Goal: Navigation & Orientation: Find specific page/section

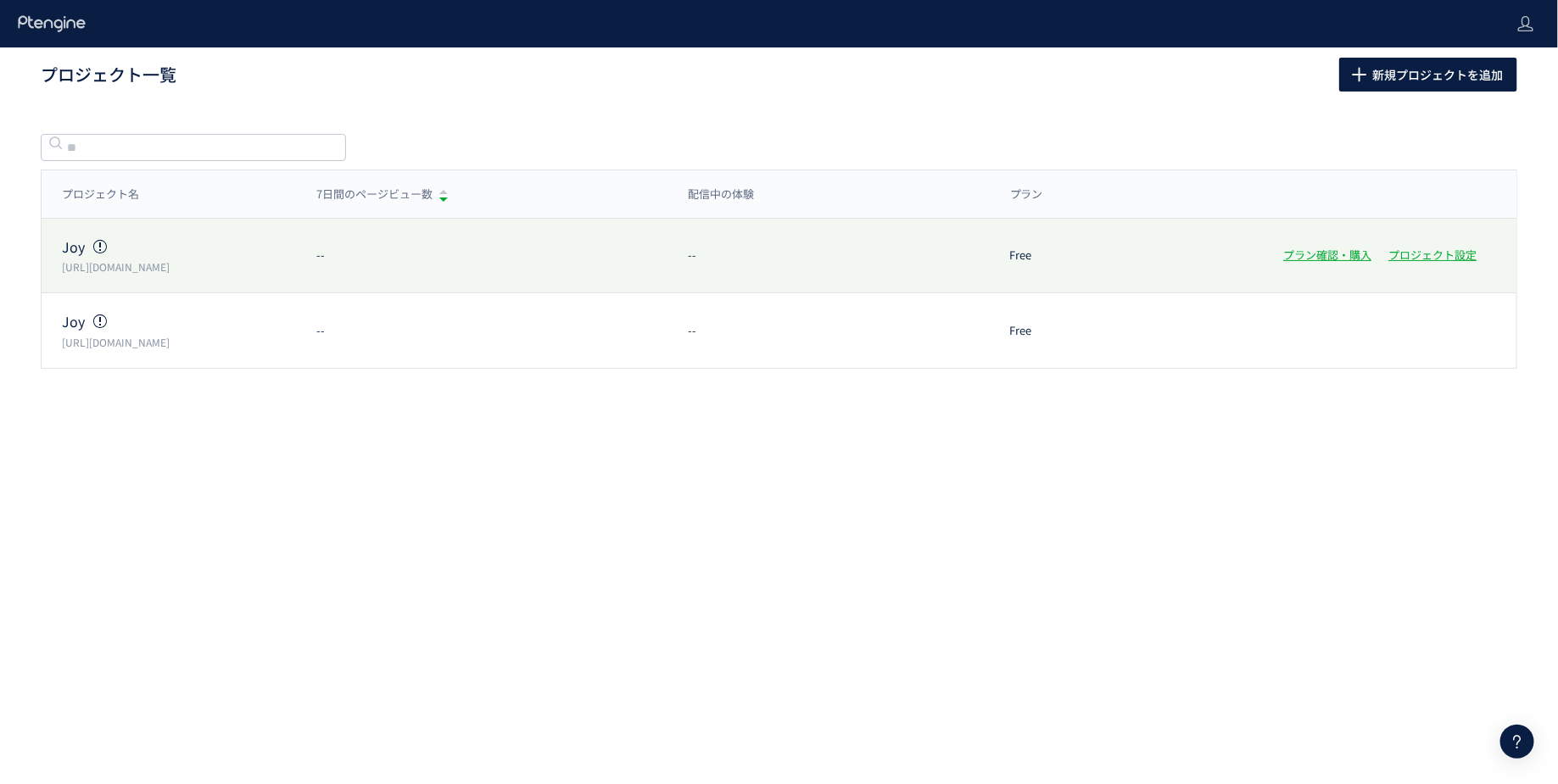
click at [223, 276] on div "Joy https://drjoy.co.jp/ -- -- Free プラン確認・購入 プロジェクト設定" at bounding box center [779, 256] width 1476 height 74
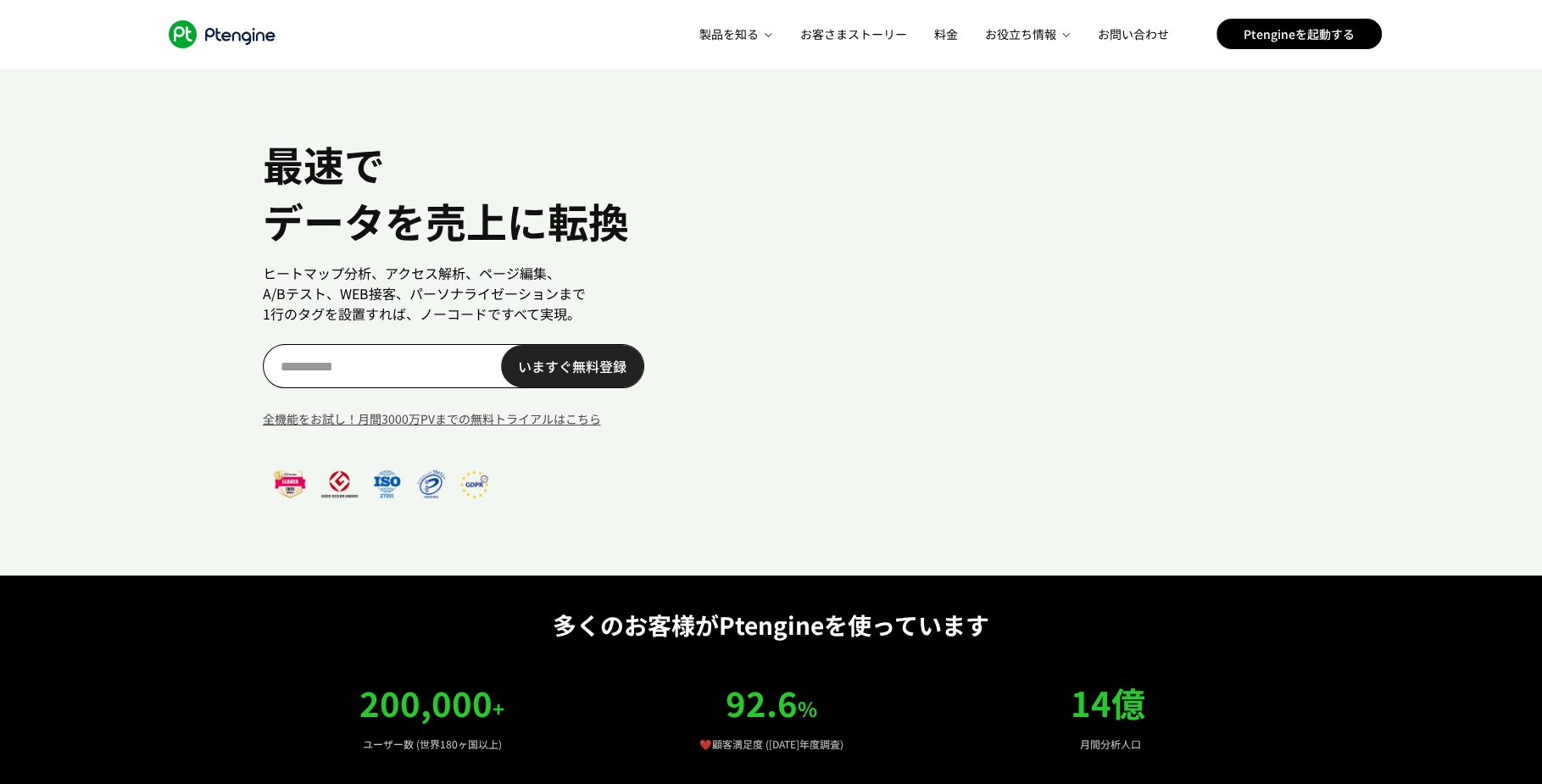
scroll to position [0, 90]
